Goal: Task Accomplishment & Management: Use online tool/utility

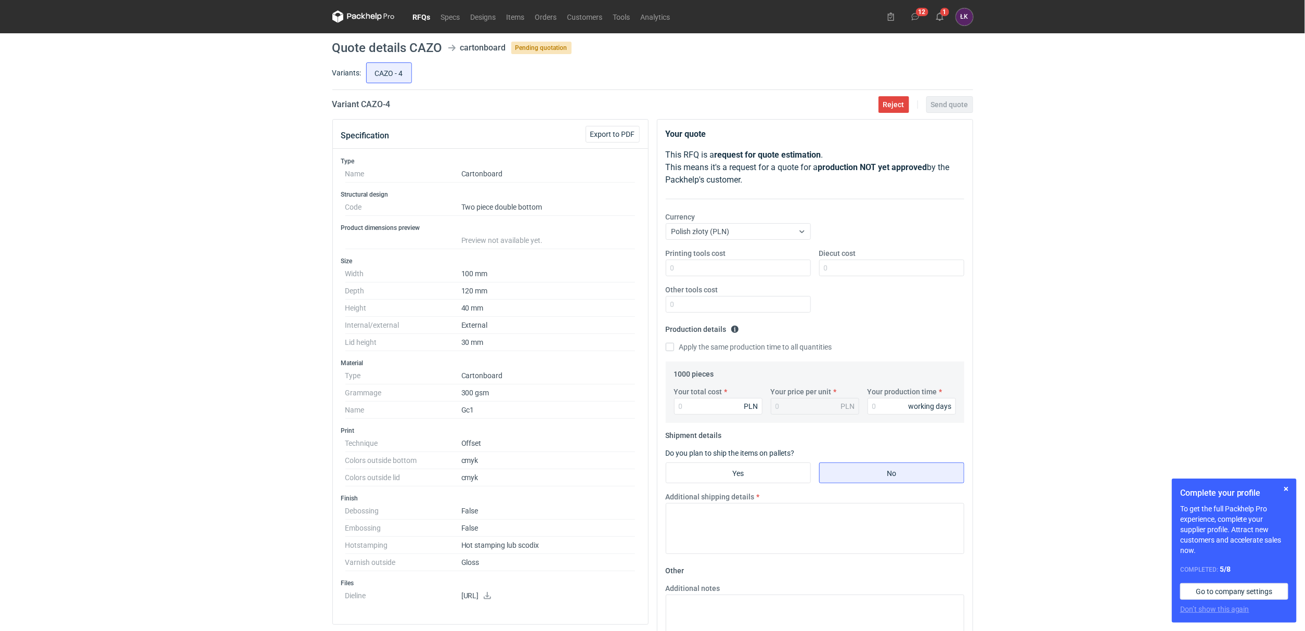
click at [206, 268] on div "RFQs Specs Designs Items Orders Customers Tools Analytics 12 1 [PERSON_NAME] Ko…" at bounding box center [652, 315] width 1305 height 631
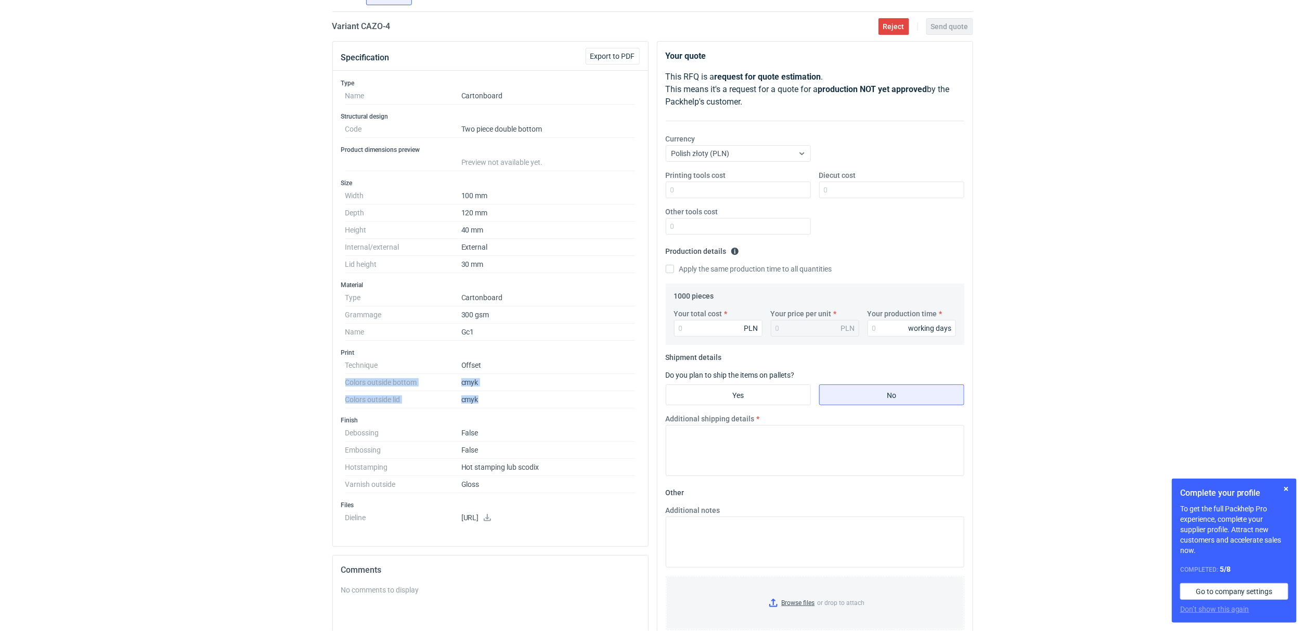
drag, startPoint x: 415, startPoint y: 387, endPoint x: 494, endPoint y: 408, distance: 81.9
click at [494, 408] on div "Type Name Cartonboard Structural design Code Two piece double bottom Product di…" at bounding box center [490, 308] width 315 height 475
click at [338, 419] on div "Type Name Cartonboard Structural design Code Two piece double bottom Product di…" at bounding box center [490, 308] width 315 height 475
click at [706, 218] on input "Other tools cost" at bounding box center [738, 226] width 145 height 17
type input "250"
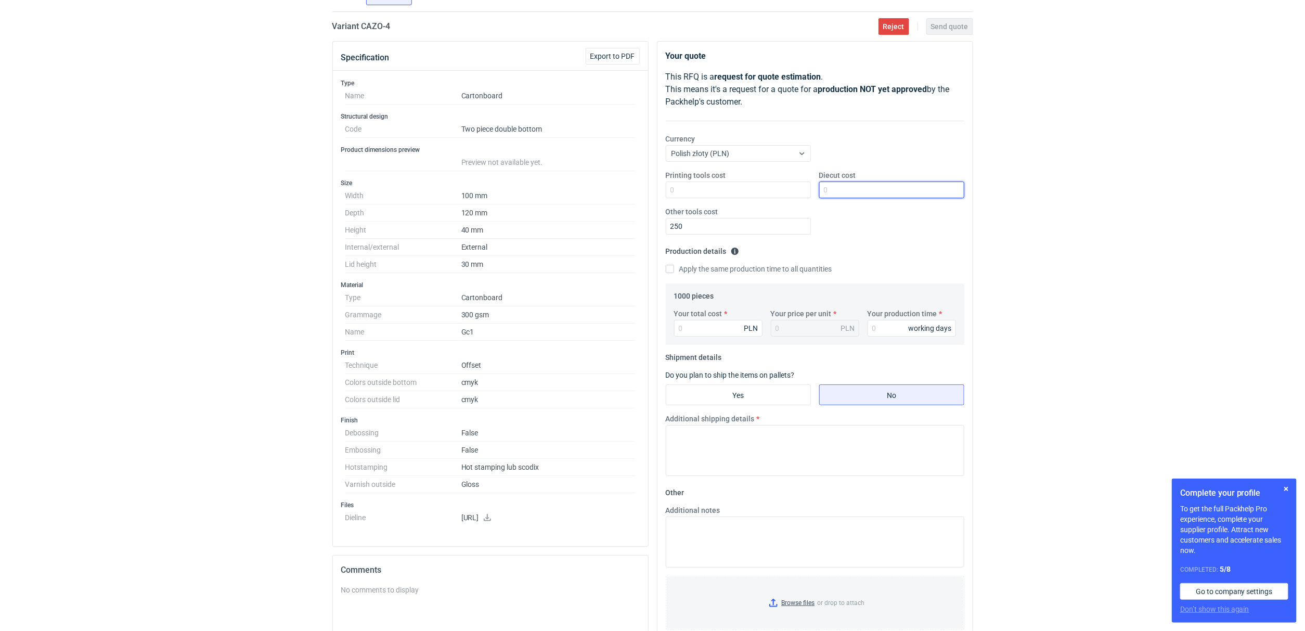
click at [857, 196] on input "Diecut cost" at bounding box center [891, 190] width 145 height 17
type input "800"
click at [1036, 253] on div "RFQs Specs Designs Items Orders Customers Tools Analytics 12 1 [PERSON_NAME] Ko…" at bounding box center [652, 237] width 1305 height 631
click at [892, 330] on input "Your production time" at bounding box center [912, 328] width 88 height 17
type input "15"
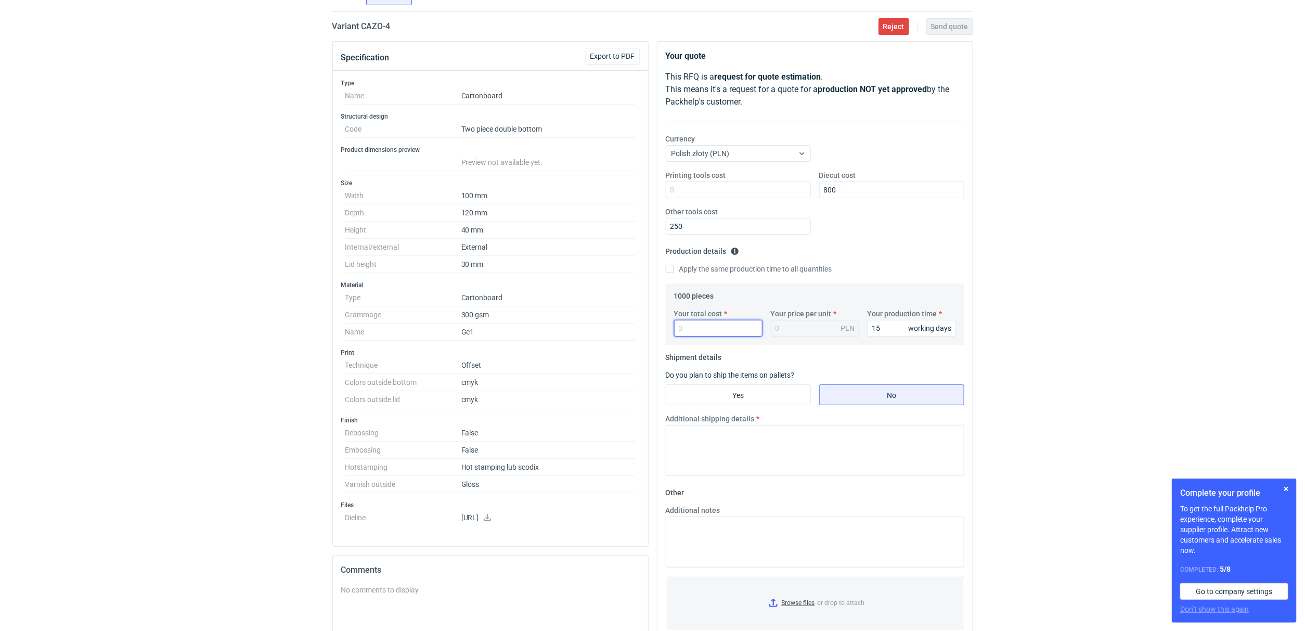
click at [734, 334] on input "Your total cost" at bounding box center [718, 328] width 88 height 17
type input "3900"
type input "3.9"
type input "3900"
click at [772, 400] on input "Yes" at bounding box center [738, 395] width 144 height 20
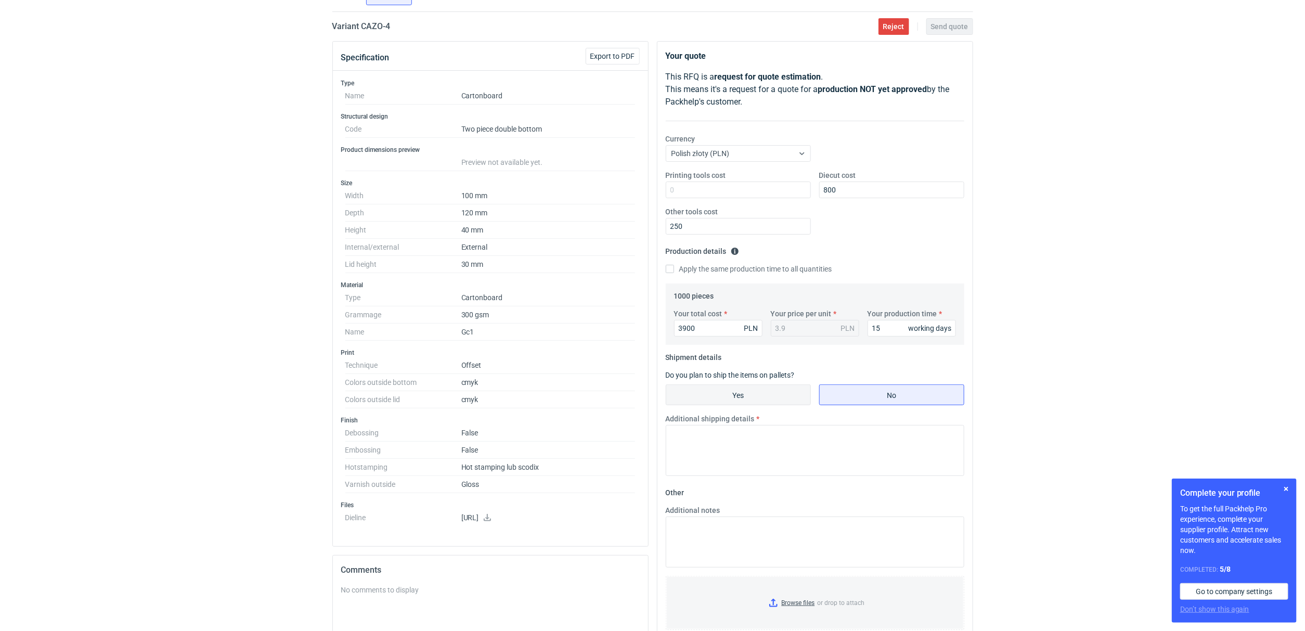
radio input "true"
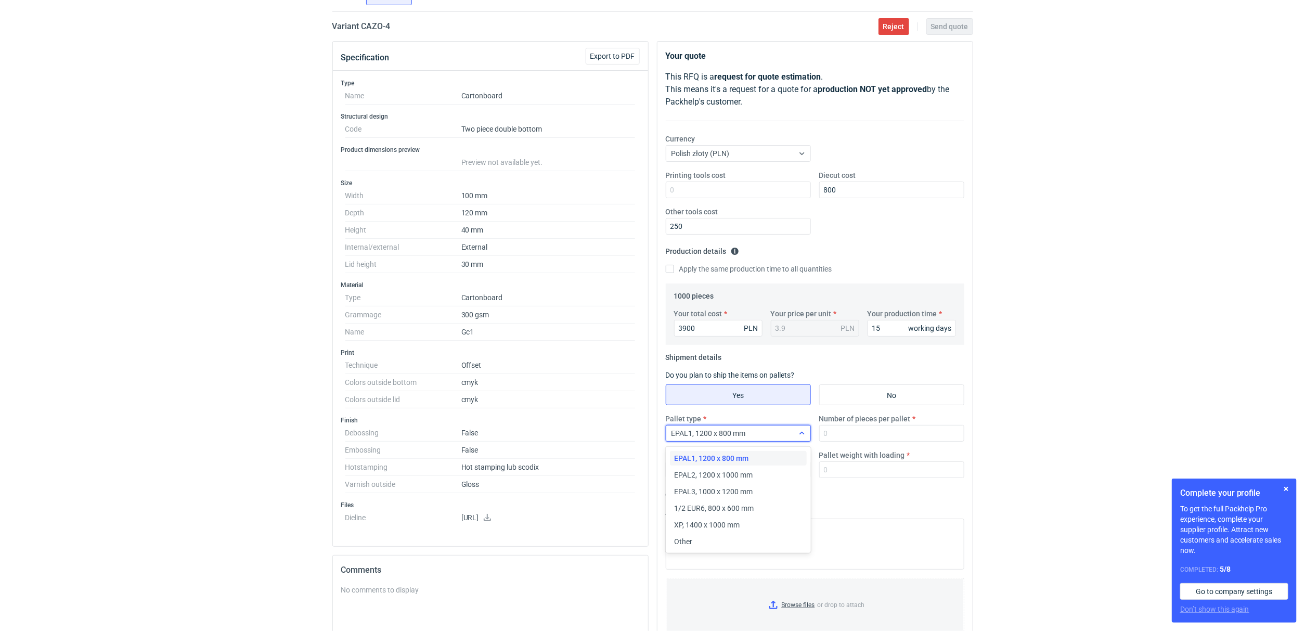
click at [796, 430] on div at bounding box center [802, 433] width 17 height 8
click at [703, 508] on span "1/2 EUR6, 800 x 600 mm" at bounding box center [714, 508] width 80 height 10
click at [863, 436] on input "Number of pieces per pallet" at bounding box center [891, 433] width 145 height 17
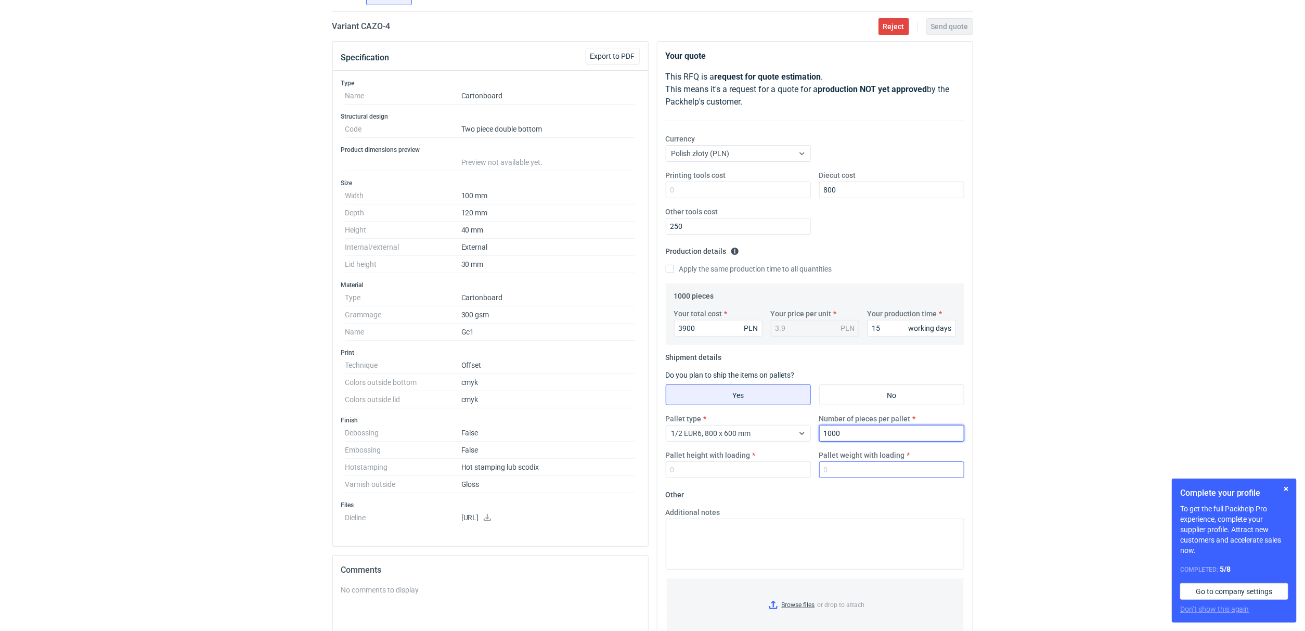
type input "1000"
click at [852, 467] on input "Pallet weight with loading" at bounding box center [891, 469] width 145 height 17
type input "100"
click at [750, 468] on input "Pallet height with loading" at bounding box center [738, 469] width 145 height 17
type input "100"
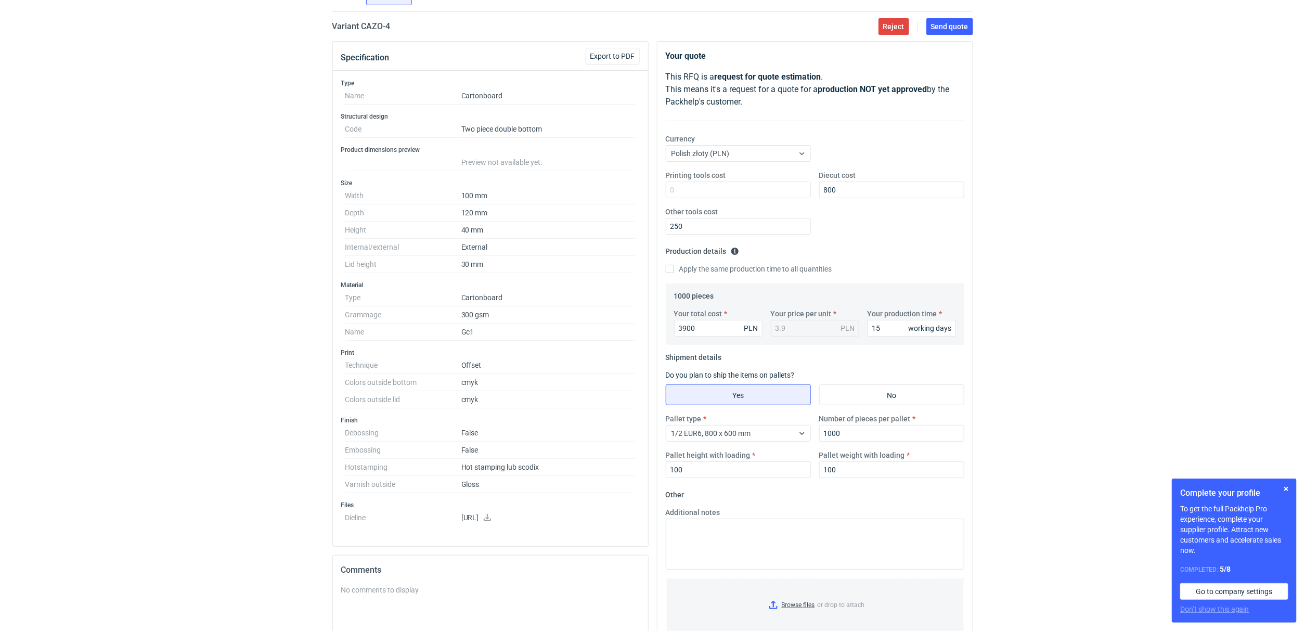
click at [322, 450] on div "RFQs Specs Designs Items Orders Customers Tools Analytics 12 1 [PERSON_NAME] Ko…" at bounding box center [652, 237] width 1305 height 631
click at [715, 529] on textarea "Additional notes" at bounding box center [815, 544] width 299 height 51
click at [672, 526] on textarea "HS w jednym miejscu na pokrywie [PERSON_NAME] 10x10 cm" at bounding box center [815, 544] width 299 height 51
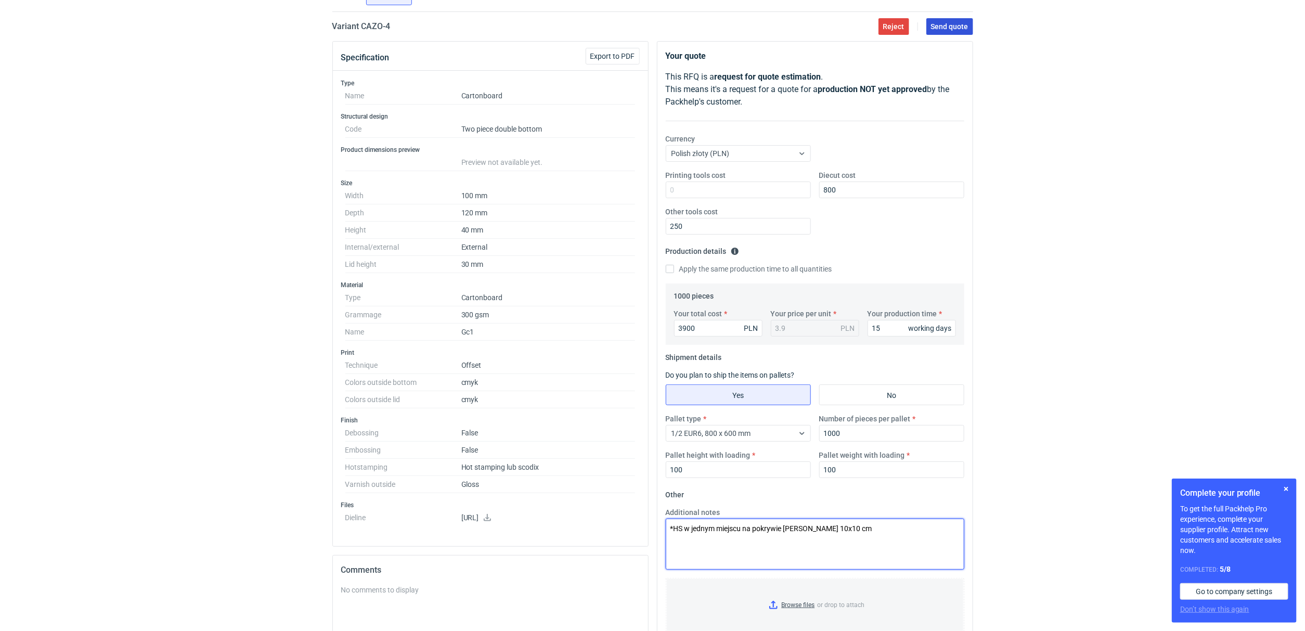
type textarea "*HS w jednym miejscu na pokrywie [PERSON_NAME] 10x10 cm"
click at [969, 30] on button "Send quote" at bounding box center [949, 26] width 47 height 17
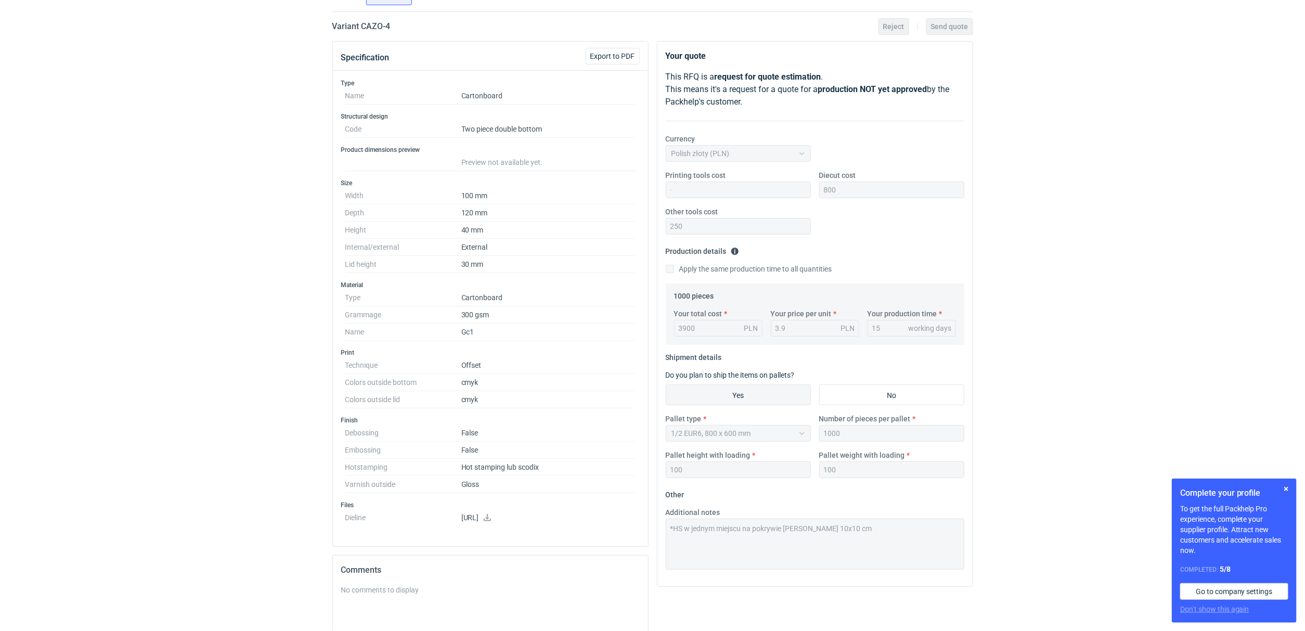
scroll to position [0, 0]
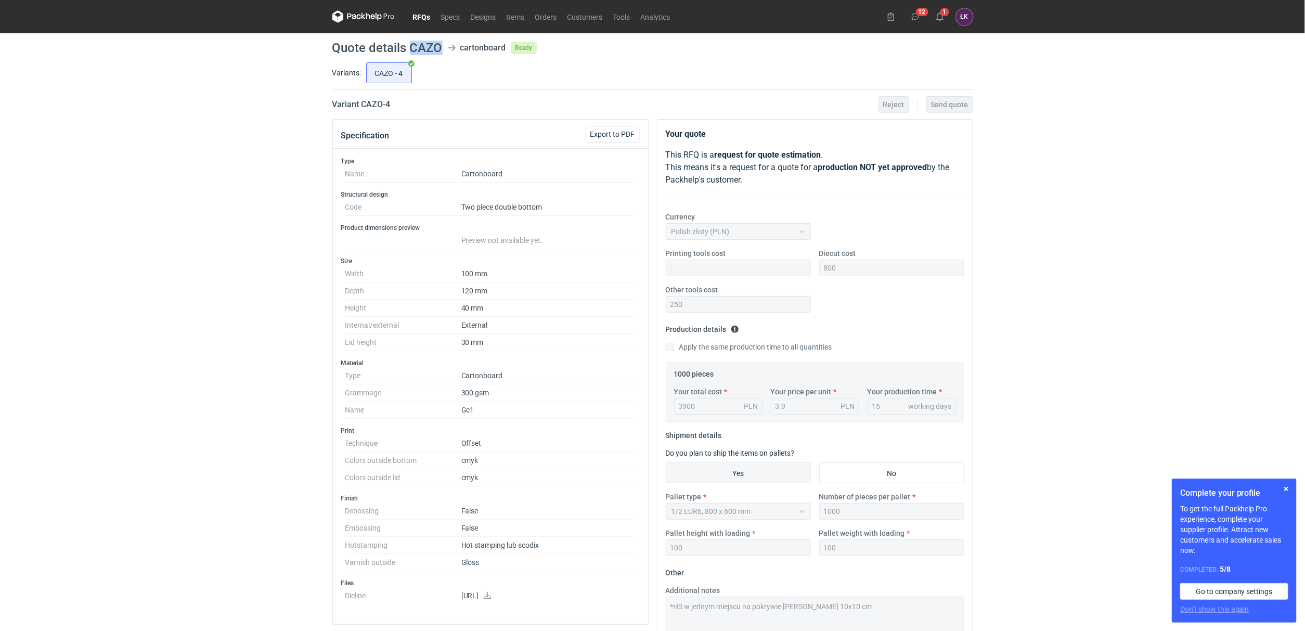
drag, startPoint x: 408, startPoint y: 44, endPoint x: 439, endPoint y: 44, distance: 30.7
click at [439, 44] on h1 "Quote details CAZO" at bounding box center [387, 48] width 110 height 12
copy h1 "CAZO"
click at [942, 15] on use at bounding box center [939, 16] width 7 height 8
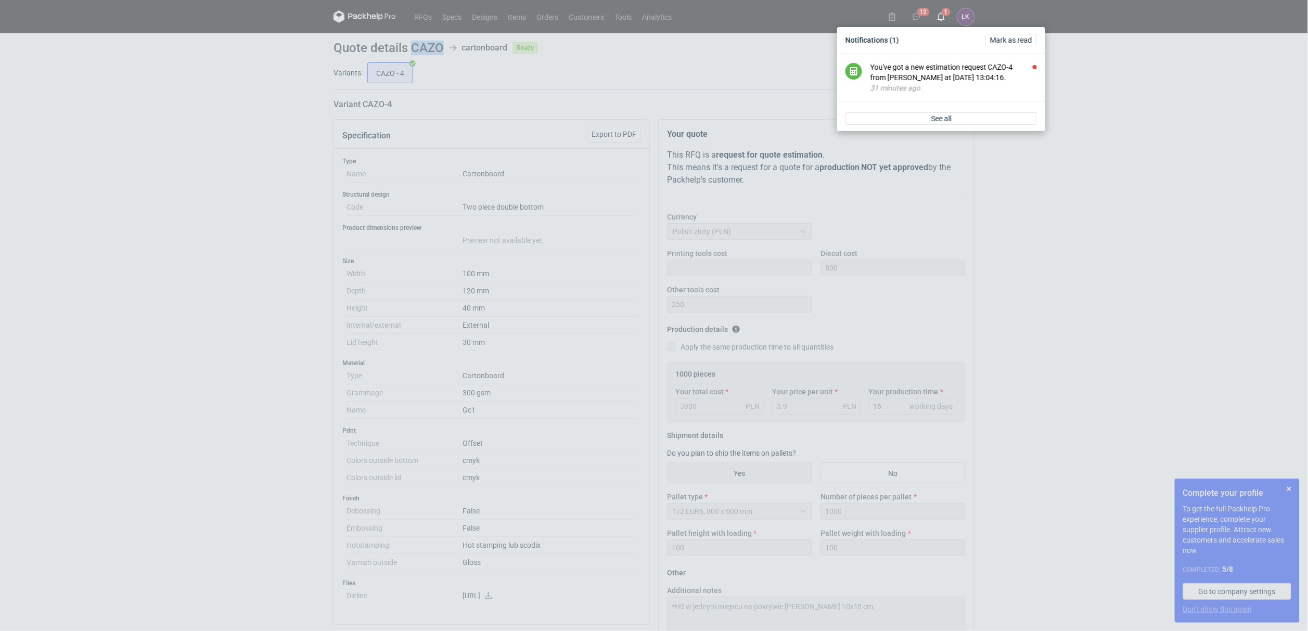
click at [1142, 201] on div "Notifications (1) [PERSON_NAME] as read You've got a new estimation request CAZ…" at bounding box center [654, 315] width 1308 height 631
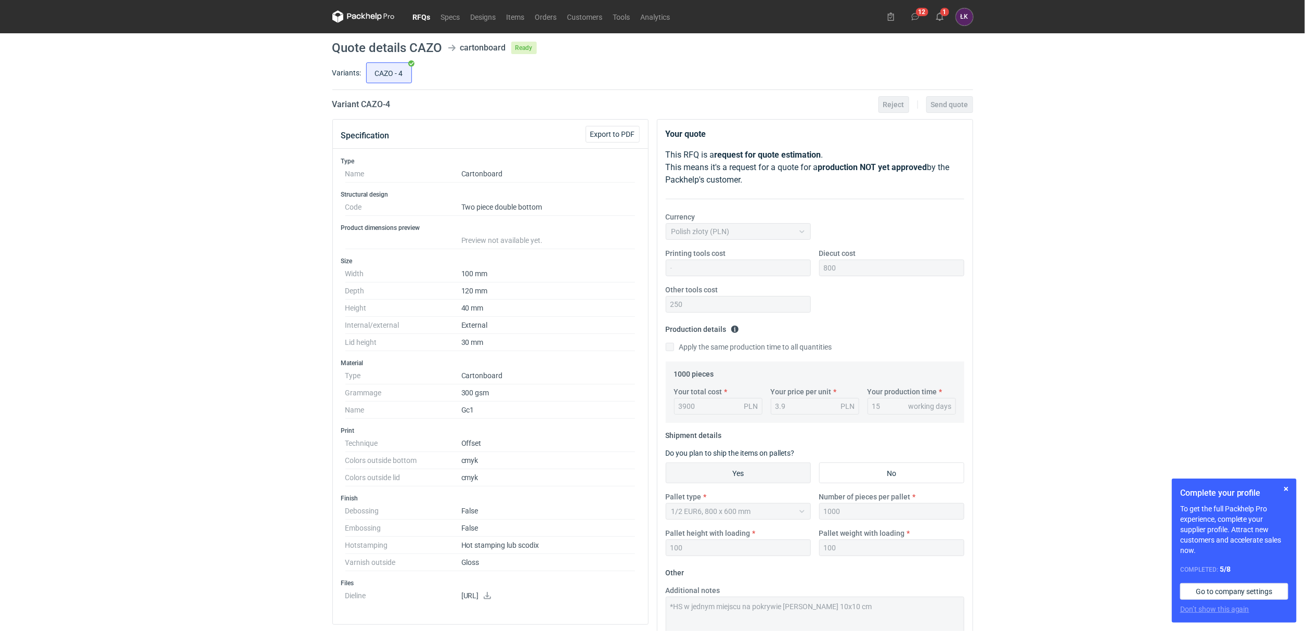
click at [1098, 445] on div "RFQs Specs Designs Items Orders Customers Tools Analytics 12 1 [PERSON_NAME] Ko…" at bounding box center [652, 315] width 1305 height 631
click at [1288, 492] on button "button" at bounding box center [1286, 489] width 12 height 12
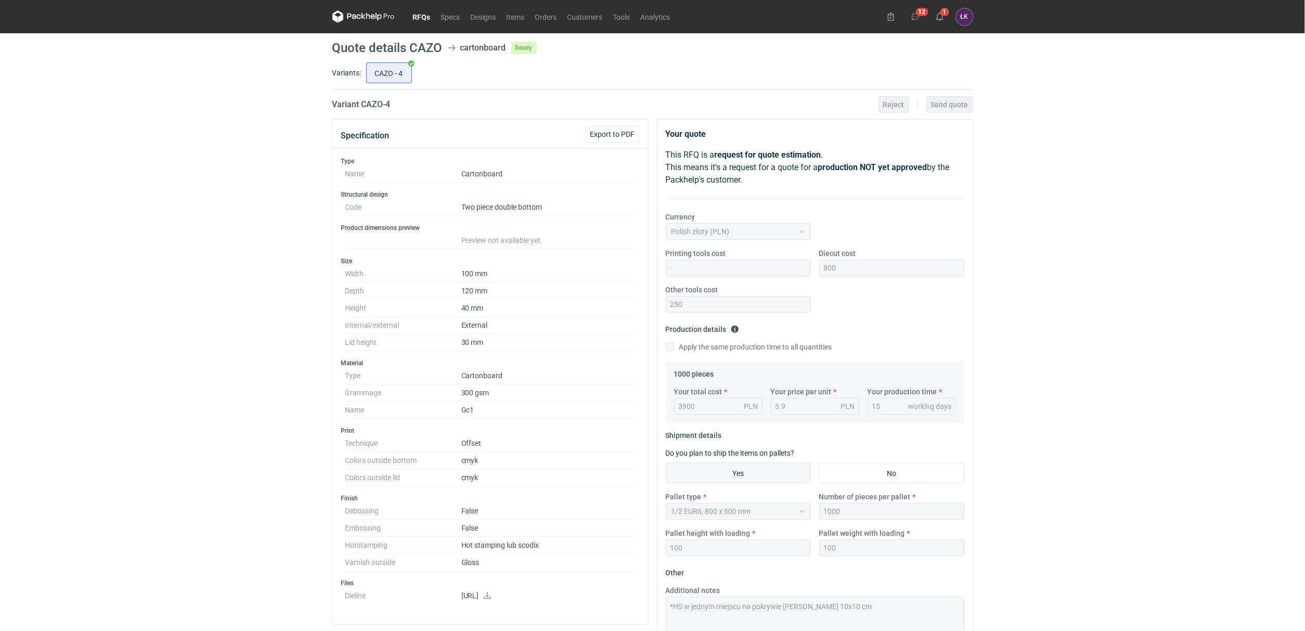
click at [419, 19] on link "RFQs" at bounding box center [422, 16] width 28 height 12
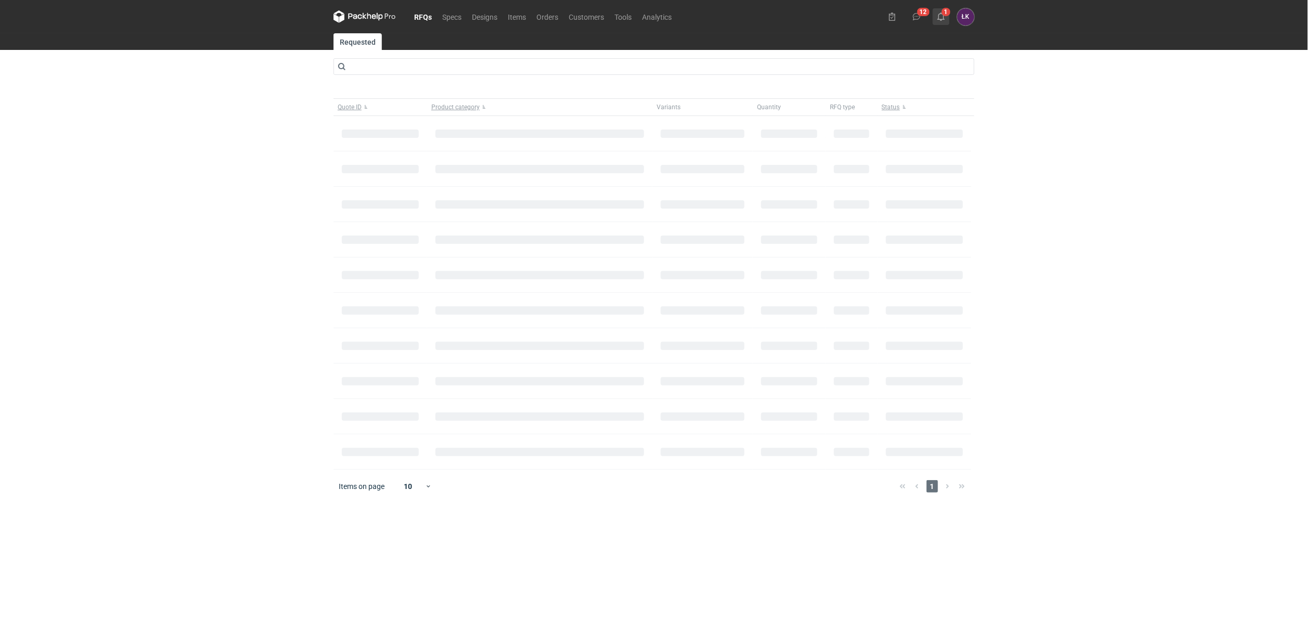
click at [946, 24] on button "1" at bounding box center [941, 16] width 17 height 17
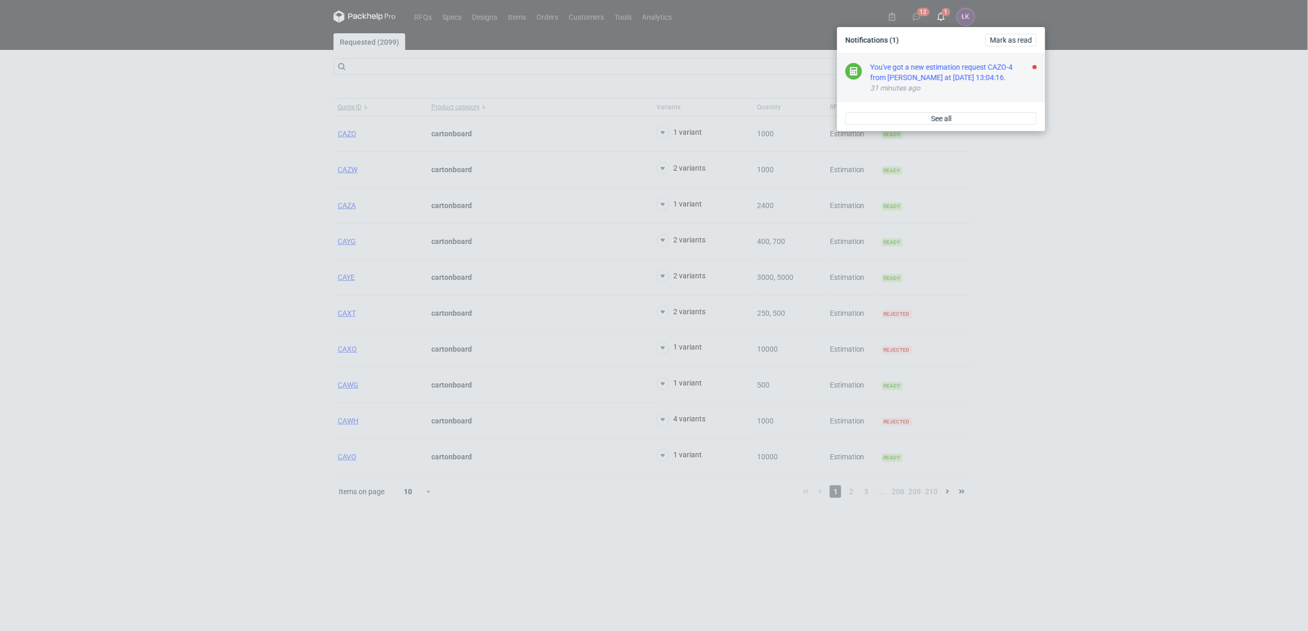
click at [888, 75] on div "You've got a new estimation request CAZO-4 from [PERSON_NAME] at [DATE] 13:04:1…" at bounding box center [953, 72] width 166 height 21
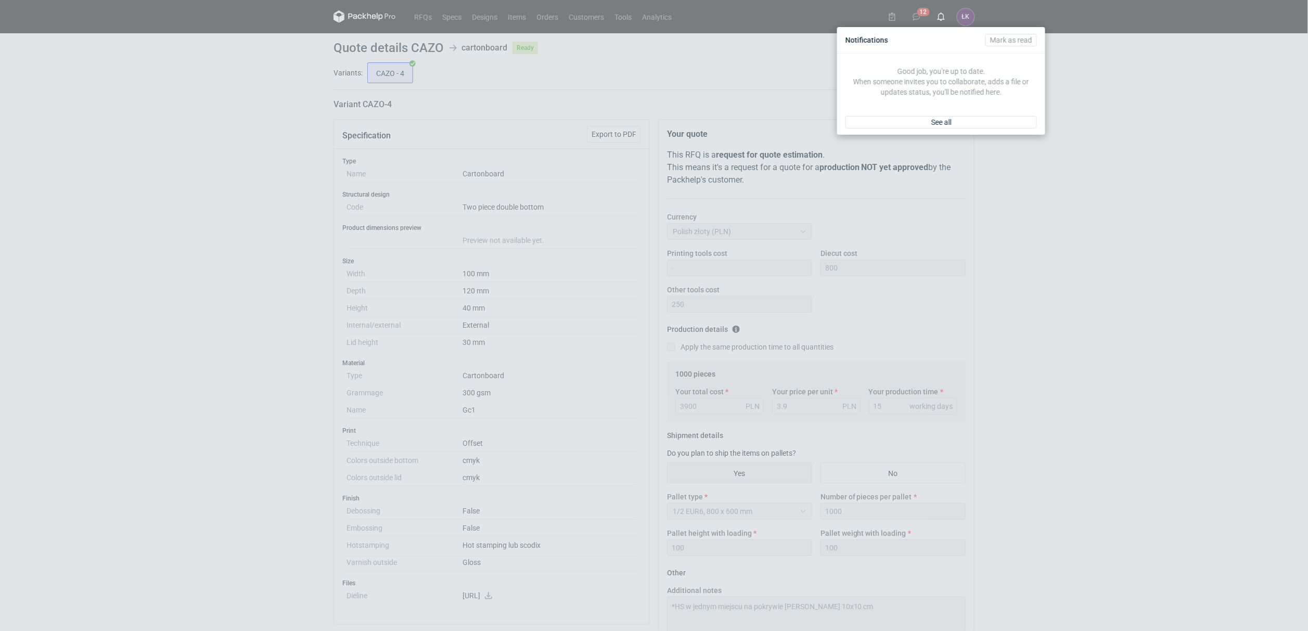
click at [154, 250] on div "Notifications [PERSON_NAME] as read Good job, you're up to date. When someone i…" at bounding box center [654, 315] width 1308 height 631
